Goal: Information Seeking & Learning: Learn about a topic

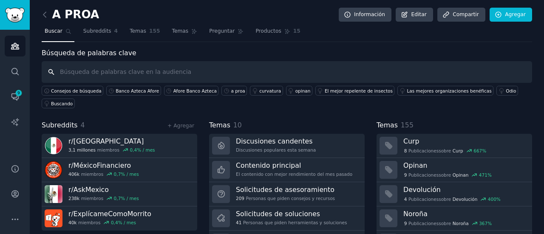
click at [181, 67] on input "text" at bounding box center [287, 72] width 491 height 22
type input "banco azteca afore"
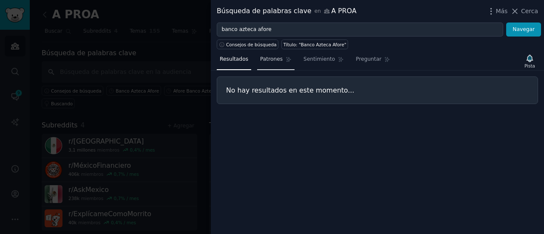
click at [273, 65] on link "Patrones" at bounding box center [275, 61] width 37 height 17
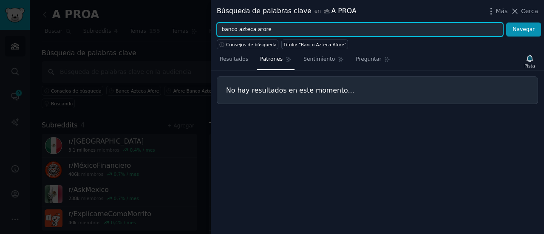
drag, startPoint x: 274, startPoint y: 29, endPoint x: 215, endPoint y: 35, distance: 59.4
click at [215, 35] on div "banco azteca afore Navegar" at bounding box center [377, 30] width 333 height 14
type input "cambio de afore"
click at [507, 23] on button "Navegar" at bounding box center [524, 30] width 35 height 14
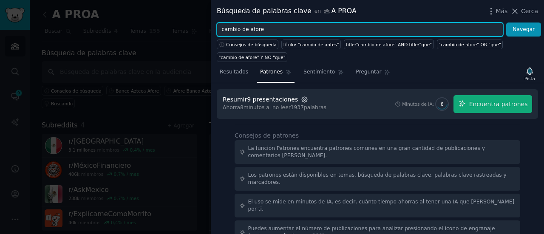
click at [301, 97] on icon "button" at bounding box center [305, 100] width 8 height 8
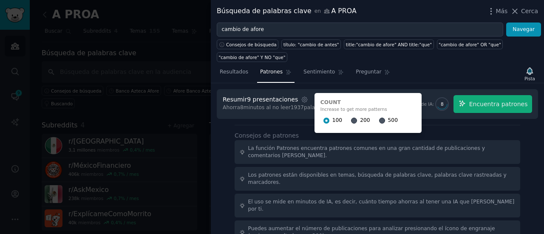
click at [366, 123] on div "100 200 500" at bounding box center [368, 121] width 95 height 14
click at [379, 120] on input "500" at bounding box center [382, 121] width 6 height 6
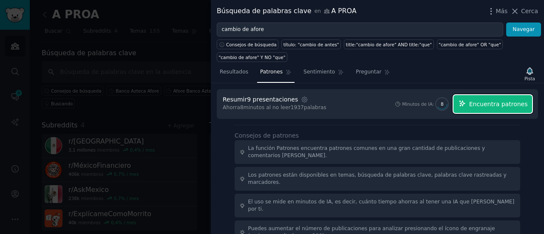
click at [495, 105] on font "Encuentra patrones" at bounding box center [499, 104] width 59 height 7
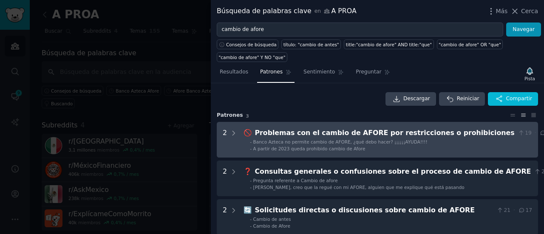
scroll to position [43, 0]
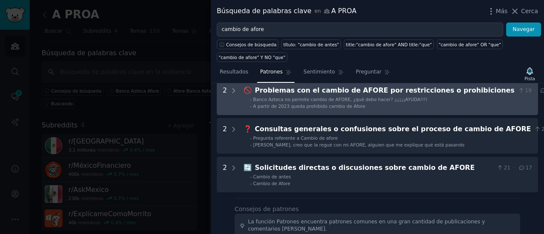
click at [316, 104] on font "A partir de 2023 queda prohibido cambio de Afore" at bounding box center [309, 106] width 112 height 5
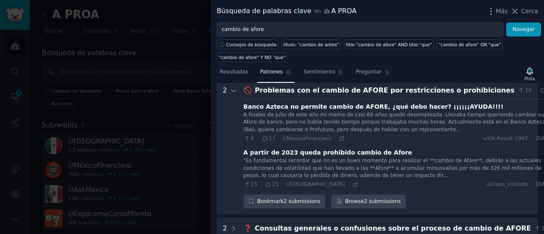
scroll to position [39, 0]
